Goal: Find contact information: Find contact information

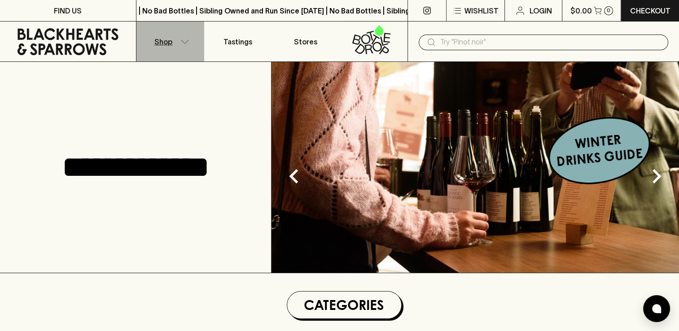
click at [182, 40] on icon "button" at bounding box center [184, 42] width 9 height 4
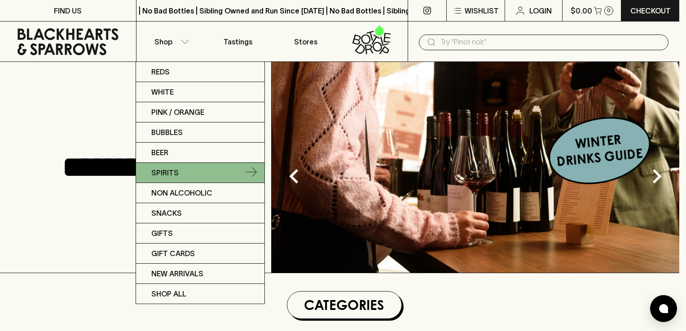
click at [160, 173] on p "Spirits" at bounding box center [164, 172] width 27 height 11
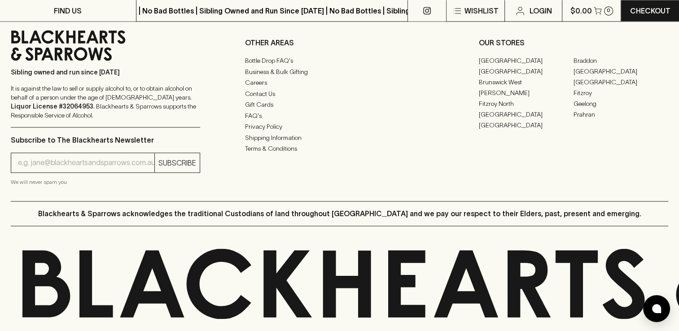
scroll to position [1478, 0]
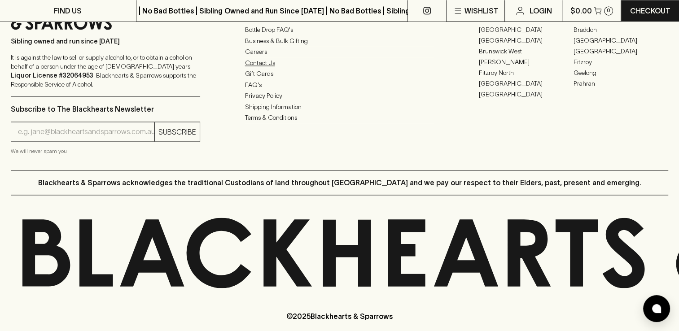
click at [253, 57] on link "Contact Us" at bounding box center [339, 62] width 189 height 11
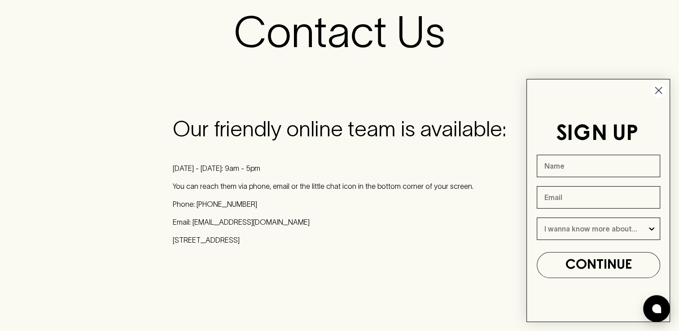
scroll to position [90, 0]
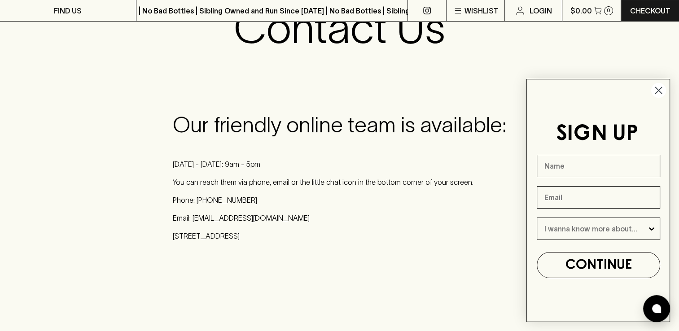
click at [282, 216] on p "Email: [EMAIL_ADDRESS][DOMAIN_NAME]" at bounding box center [340, 218] width 334 height 11
drag, startPoint x: 284, startPoint y: 218, endPoint x: 194, endPoint y: 219, distance: 90.2
click at [194, 219] on p "Email: [EMAIL_ADDRESS][DOMAIN_NAME]" at bounding box center [340, 218] width 334 height 11
drag, startPoint x: 194, startPoint y: 219, endPoint x: 199, endPoint y: 219, distance: 5.4
copy p "[EMAIL_ADDRESS][DOMAIN_NAME]"
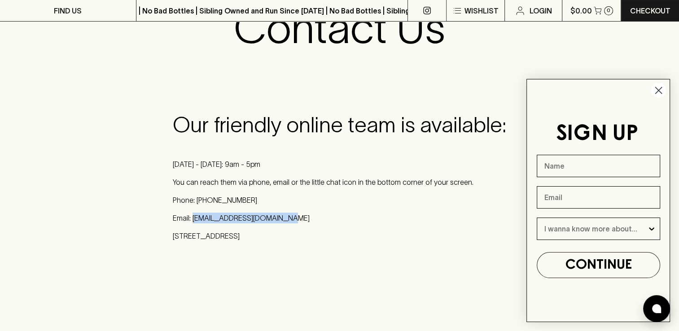
click at [655, 90] on circle "Close dialog" at bounding box center [658, 90] width 15 height 15
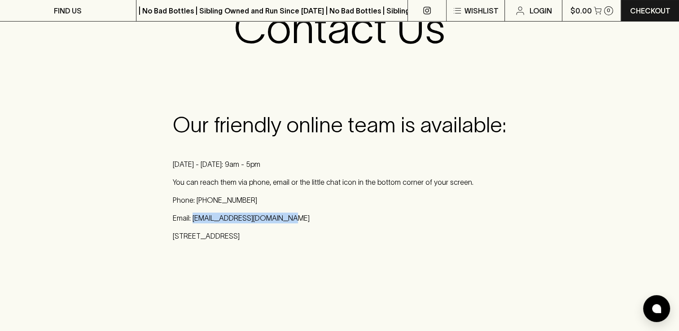
scroll to position [0, 0]
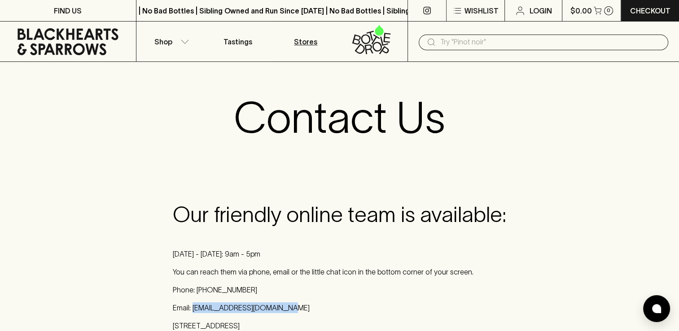
click at [308, 42] on p "Stores" at bounding box center [305, 41] width 23 height 11
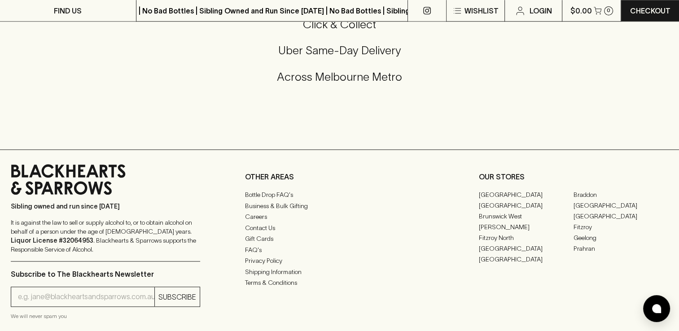
scroll to position [853, 0]
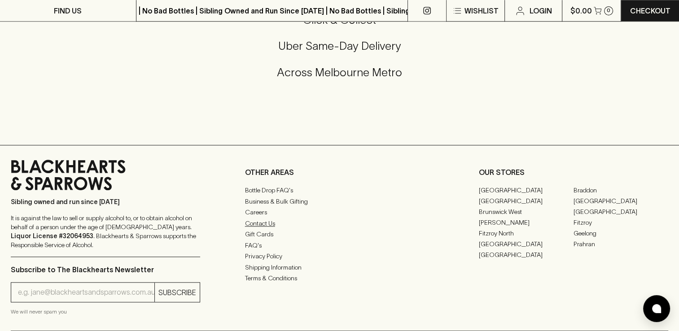
click at [267, 218] on link "Contact Us" at bounding box center [339, 223] width 189 height 11
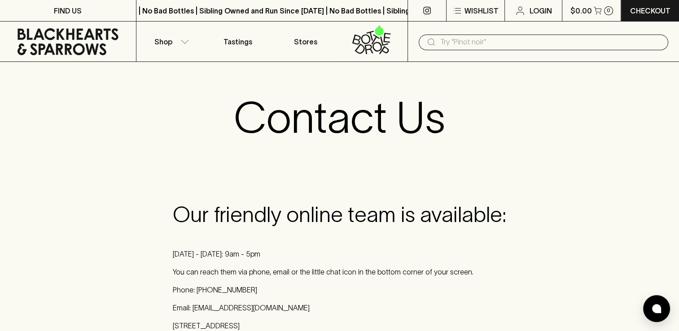
click at [424, 8] on icon at bounding box center [427, 11] width 8 height 8
